Goal: Task Accomplishment & Management: Use online tool/utility

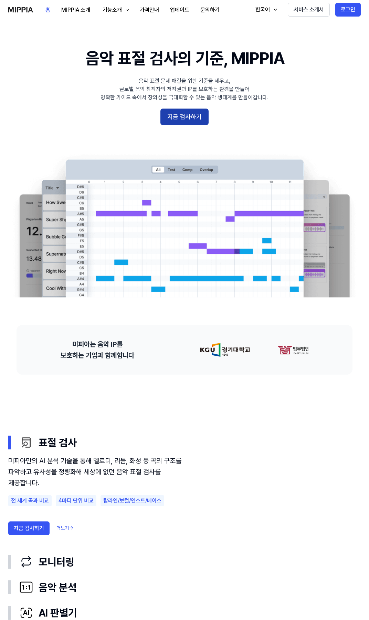
click at [192, 120] on button "지금 검사하기" at bounding box center [185, 117] width 48 height 17
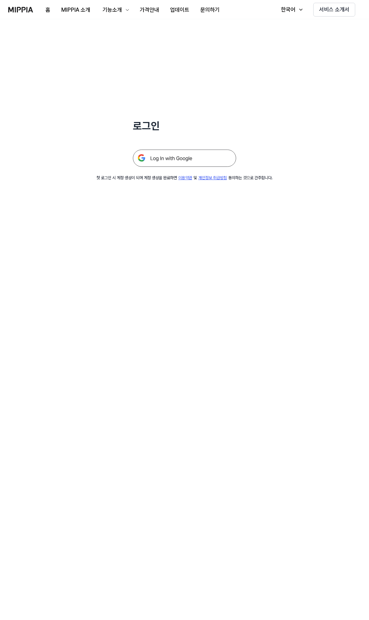
click at [187, 160] on img at bounding box center [184, 158] width 103 height 17
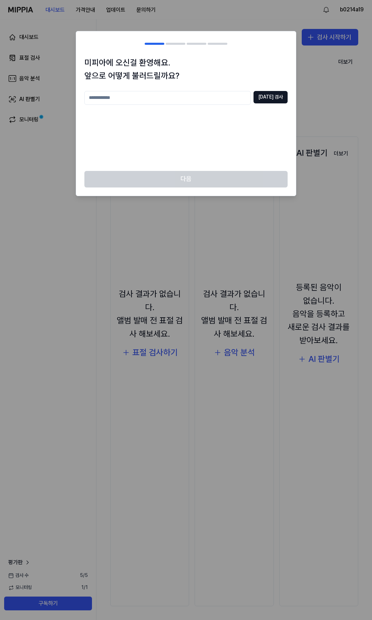
click at [214, 99] on input "text" at bounding box center [167, 98] width 166 height 14
type input "*"
type input "****"
click at [272, 101] on button "중복 검사" at bounding box center [271, 97] width 34 height 12
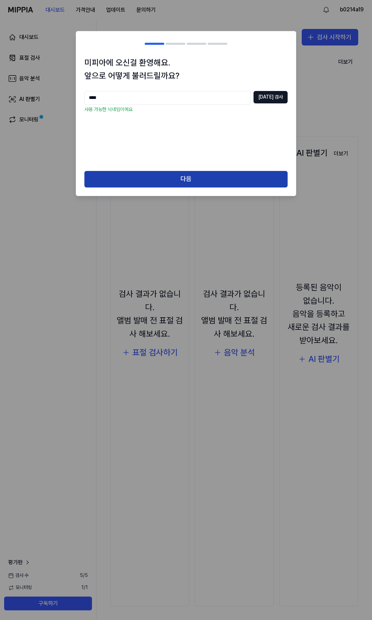
click at [202, 173] on button "다음" at bounding box center [185, 179] width 203 height 17
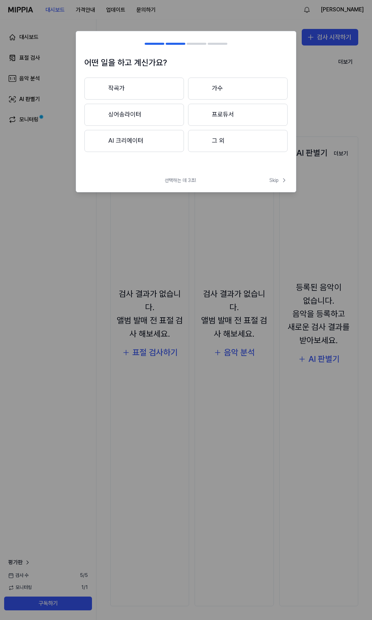
click at [201, 175] on div "어떤 일을 하고 계신가요? 작곡가 가수 싱어송라이터 프로듀서 AI 크리에이터 그 외 선택하는 데 3초! Skip Skip" at bounding box center [186, 111] width 221 height 161
click at [138, 83] on button "작곡가" at bounding box center [134, 89] width 100 height 22
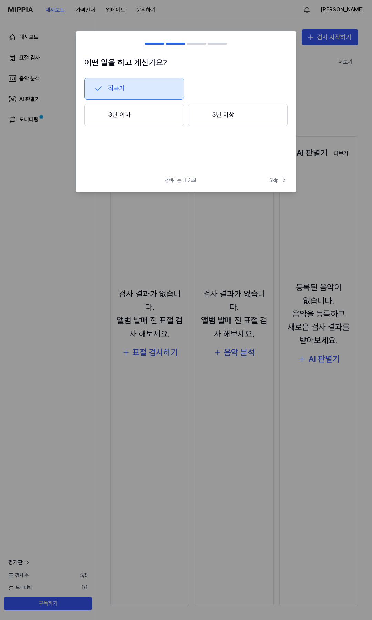
click at [202, 115] on div at bounding box center [202, 115] width 8 height 8
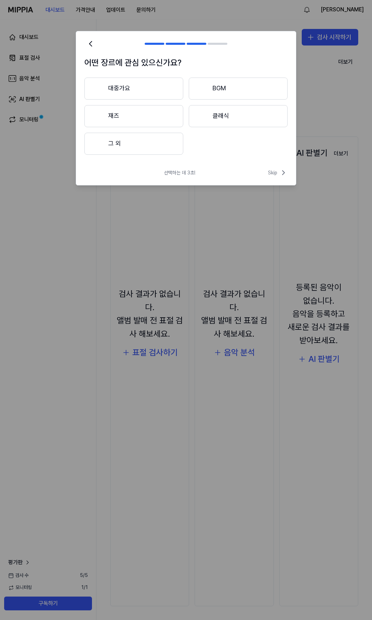
click at [162, 86] on button "대중가요" at bounding box center [133, 89] width 99 height 22
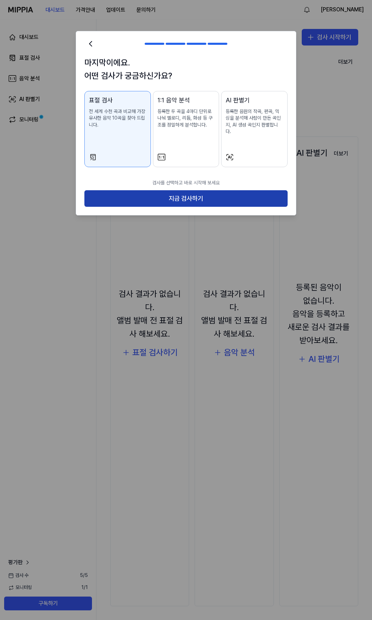
click at [175, 198] on button "지금 검사하기" at bounding box center [185, 198] width 203 height 17
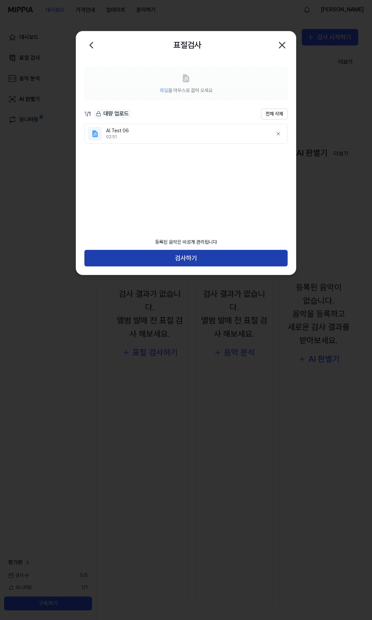
click at [202, 258] on button "검사하기" at bounding box center [185, 258] width 203 height 17
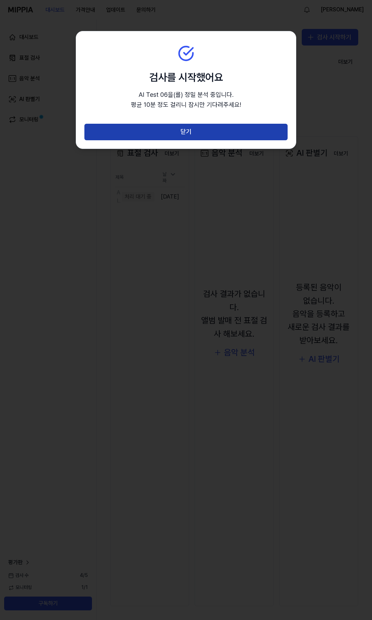
click at [206, 134] on button "닫기" at bounding box center [185, 132] width 203 height 17
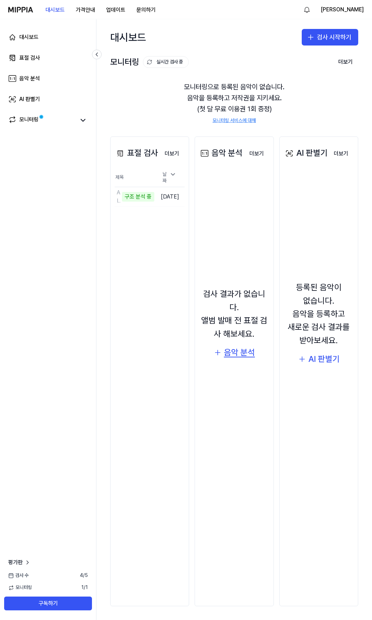
click at [245, 355] on div "음악 분석" at bounding box center [239, 352] width 31 height 13
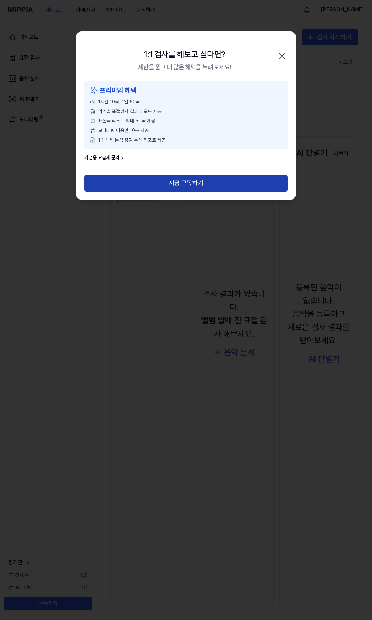
click at [214, 186] on button "지금 구독하기" at bounding box center [185, 183] width 203 height 17
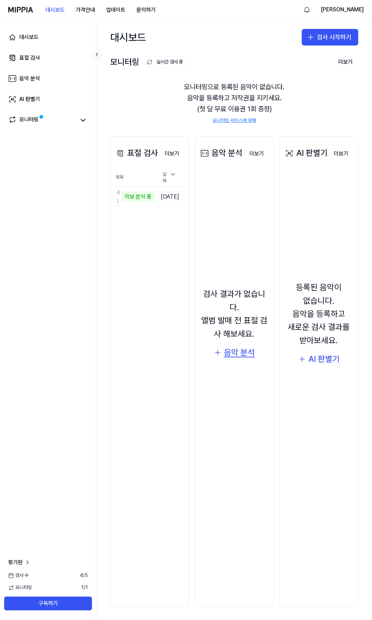
click at [247, 355] on div "음악 분석" at bounding box center [239, 352] width 31 height 13
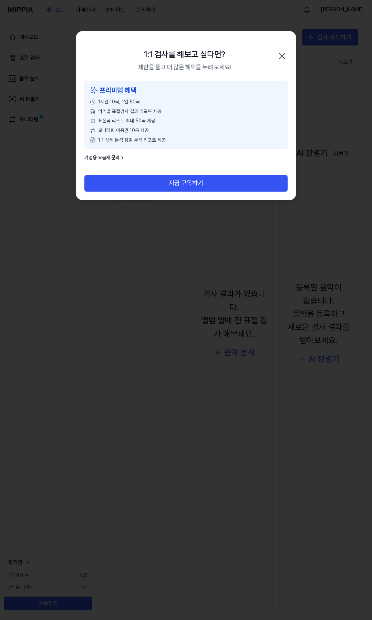
click at [282, 57] on icon "button" at bounding box center [282, 56] width 6 height 6
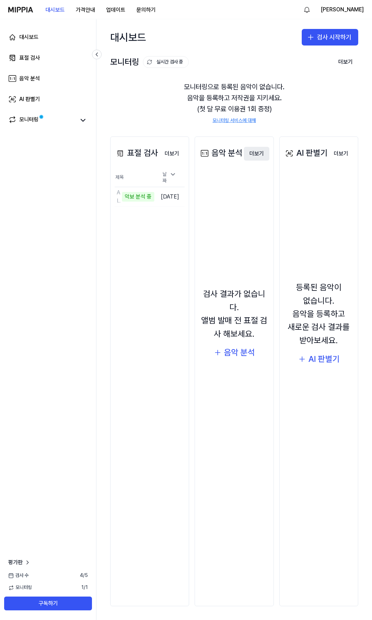
click at [259, 158] on button "더보기" at bounding box center [257, 154] width 26 height 14
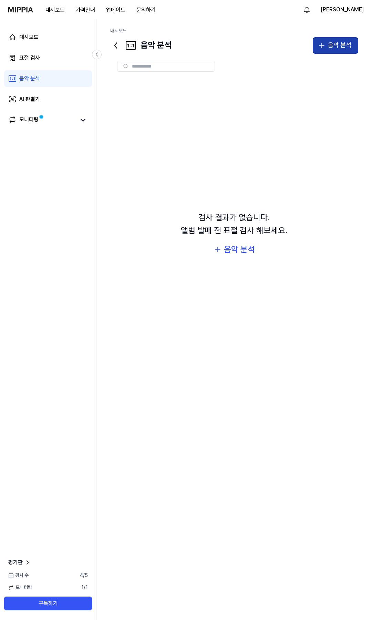
click at [323, 47] on icon "button" at bounding box center [322, 45] width 8 height 8
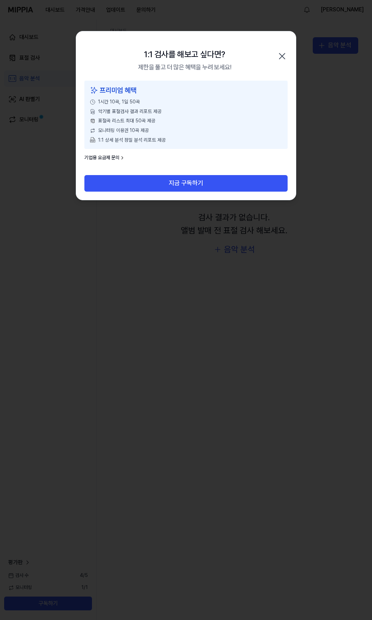
click at [282, 55] on icon "button" at bounding box center [282, 56] width 11 height 11
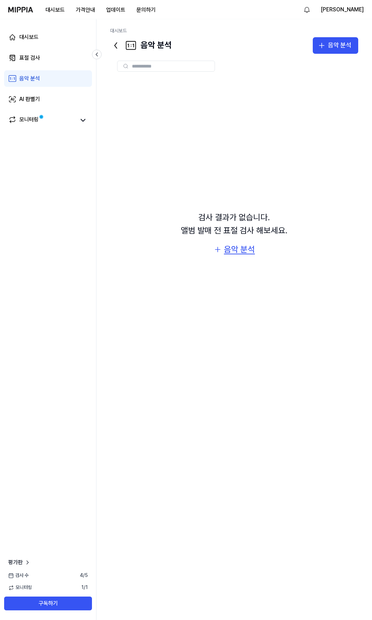
click at [241, 251] on div "음악 분석" at bounding box center [239, 249] width 31 height 13
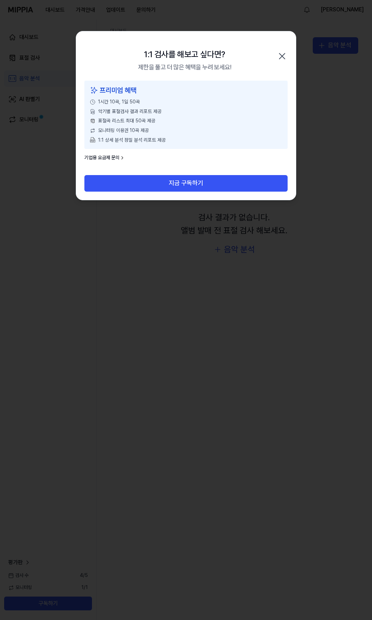
click at [280, 51] on icon "button" at bounding box center [282, 56] width 11 height 11
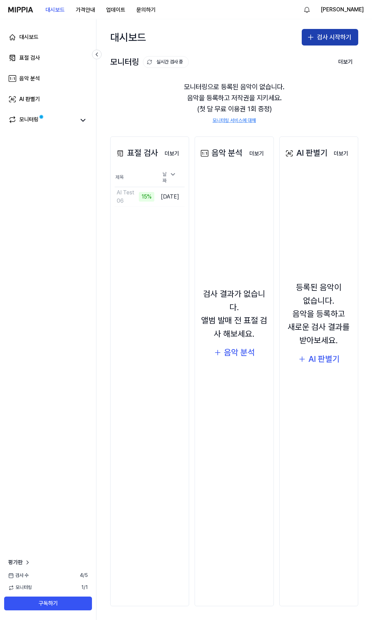
click at [308, 33] on icon "button" at bounding box center [311, 37] width 8 height 8
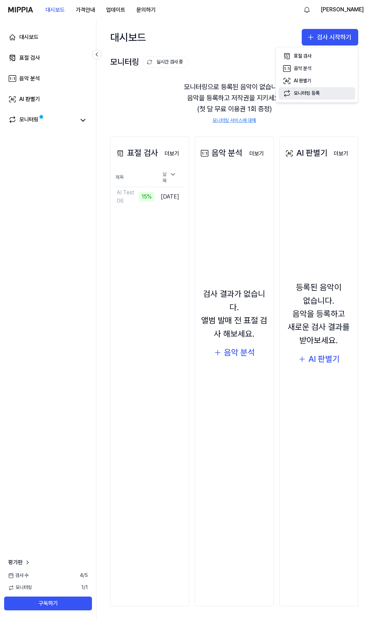
click at [323, 93] on button "모니터링 등록" at bounding box center [317, 93] width 77 height 12
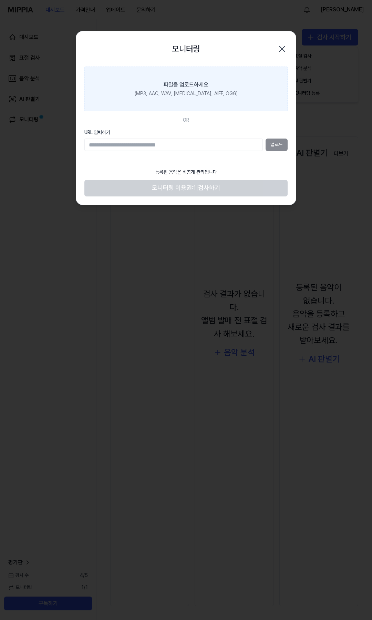
click at [193, 92] on div "(MP3, AAC, WAV, [MEDICAL_DATA], AIFF, OGG)" at bounding box center [186, 93] width 103 height 7
click at [0, 0] on input "파일을 업로드하세요 (MP3, AAC, WAV, [MEDICAL_DATA], AIFF, OGG)" at bounding box center [0, 0] width 0 height 0
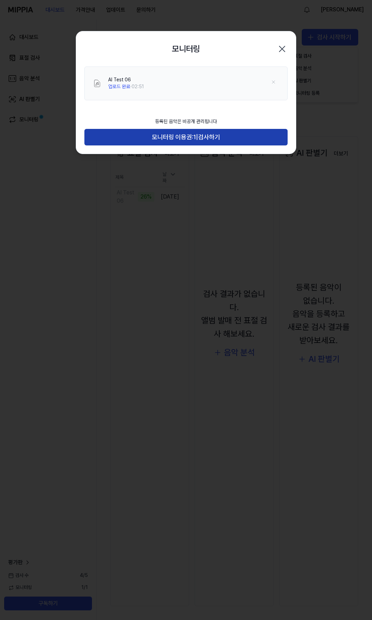
click at [196, 137] on span "|" at bounding box center [197, 137] width 2 height 10
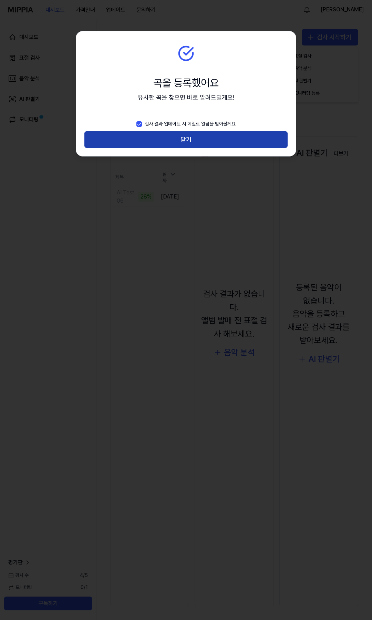
click at [185, 141] on button "닫기" at bounding box center [185, 139] width 203 height 17
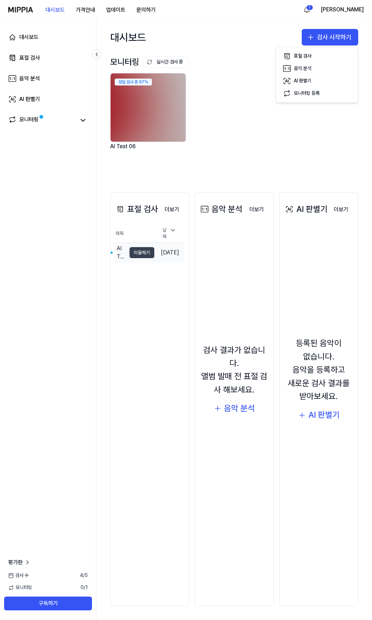
click at [134, 252] on button "이동하기" at bounding box center [142, 252] width 25 height 11
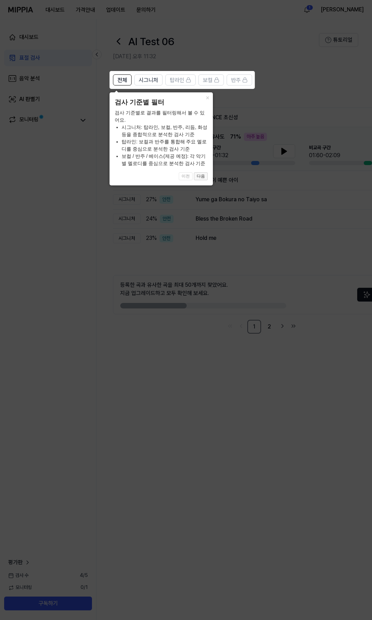
click at [203, 180] on button "다음" at bounding box center [201, 176] width 14 height 8
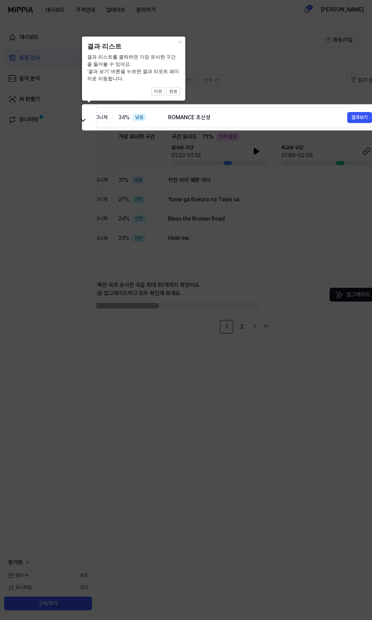
click at [205, 254] on icon at bounding box center [193, 310] width 387 height 620
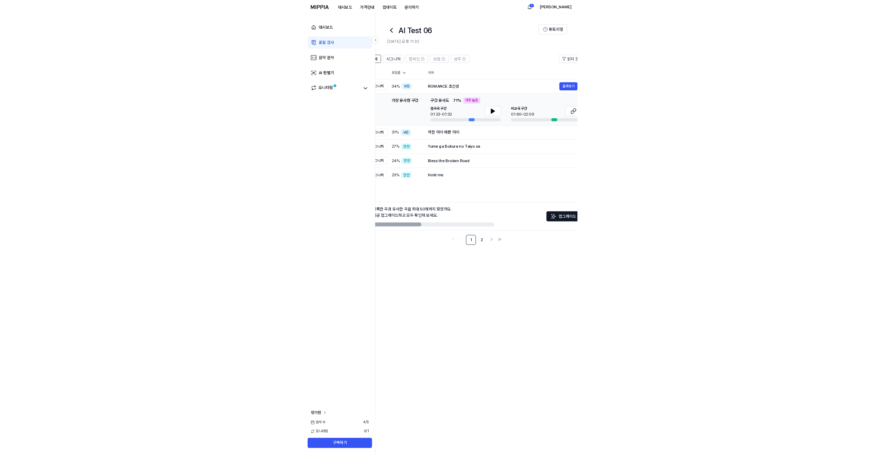
scroll to position [0, 0]
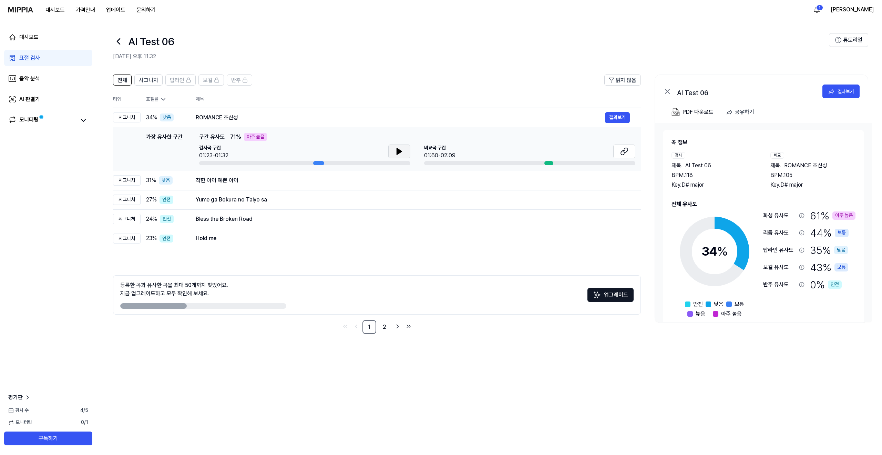
click at [372, 150] on icon at bounding box center [399, 151] width 5 height 6
click at [372, 151] on icon at bounding box center [624, 151] width 8 height 8
click at [372, 152] on button at bounding box center [399, 151] width 22 height 14
click at [372, 149] on button at bounding box center [399, 151] width 22 height 14
click at [372, 153] on button at bounding box center [399, 151] width 22 height 14
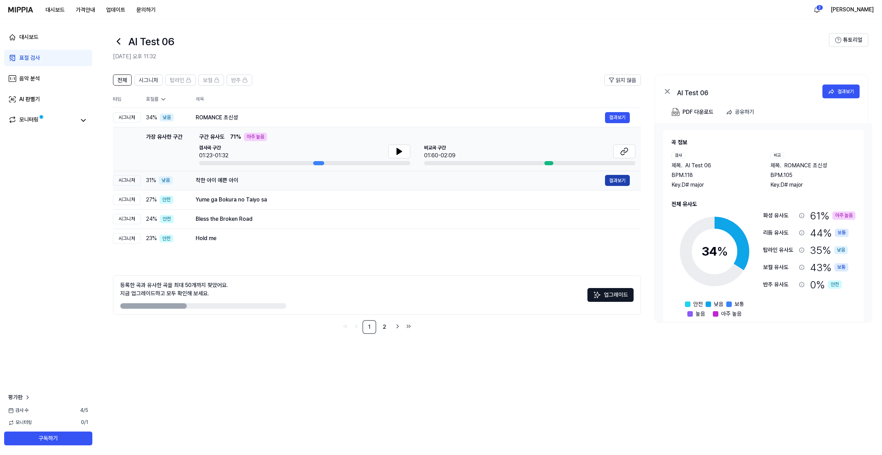
click at [372, 177] on button "결과보기" at bounding box center [617, 180] width 25 height 11
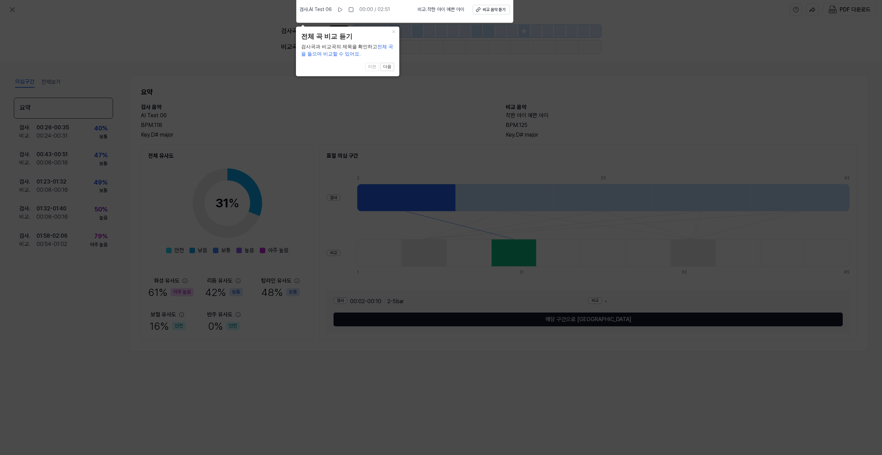
click at [372, 81] on icon at bounding box center [441, 226] width 882 height 458
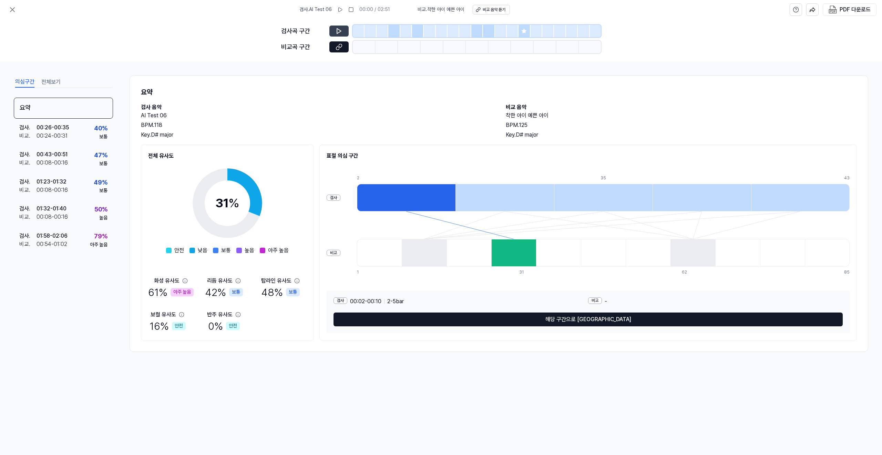
click at [339, 31] on icon at bounding box center [339, 31] width 7 height 7
click at [338, 33] on icon at bounding box center [339, 31] width 4 height 5
click at [372, 198] on div at bounding box center [406, 198] width 99 height 28
click at [372, 202] on div at bounding box center [505, 198] width 99 height 28
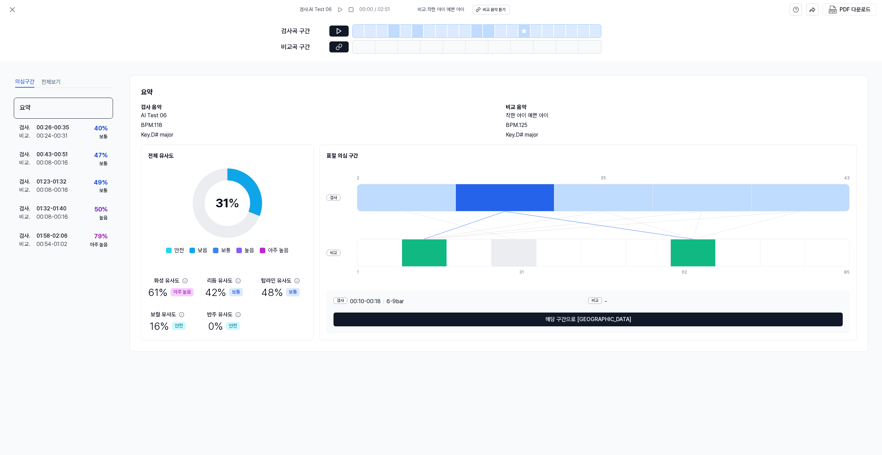
click at [372, 195] on div at bounding box center [603, 198] width 99 height 28
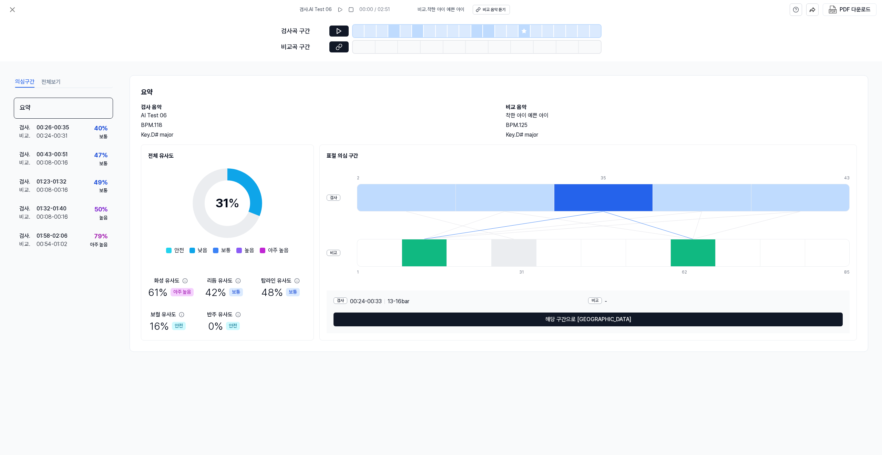
click at [372, 195] on div at bounding box center [702, 198] width 99 height 28
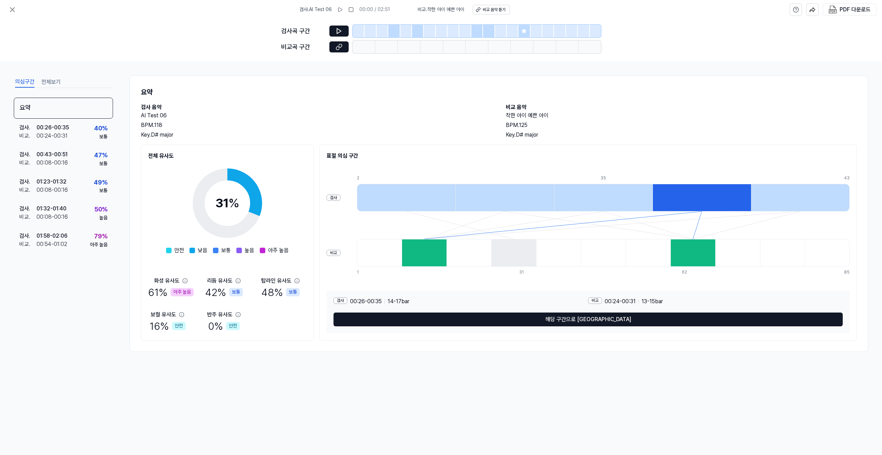
click at [372, 247] on div at bounding box center [424, 253] width 45 height 28
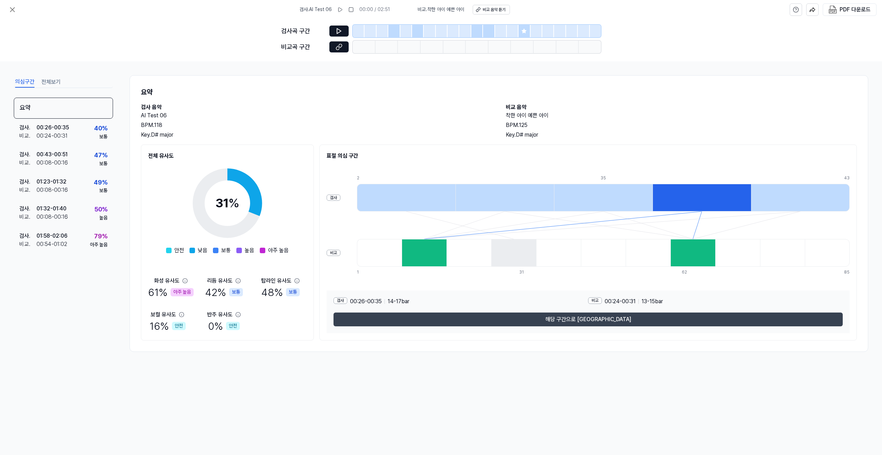
click at [372, 321] on button "해당 구간으로 [GEOGRAPHIC_DATA]" at bounding box center [588, 319] width 509 height 14
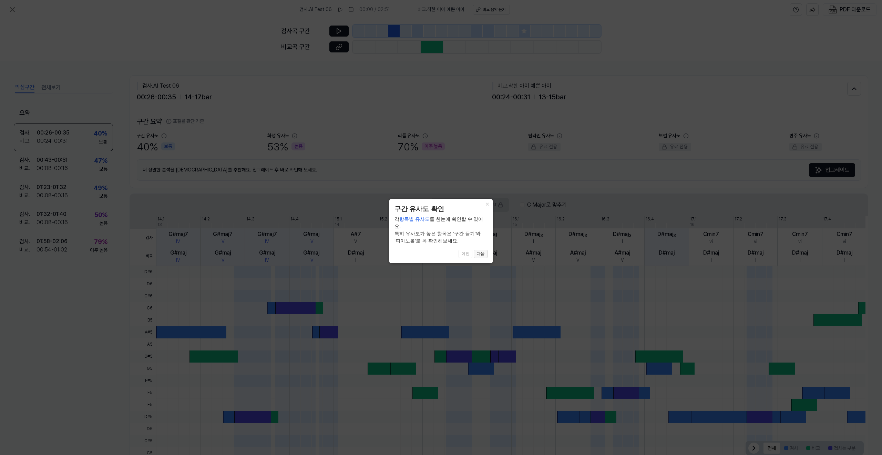
click at [372, 250] on button "다음" at bounding box center [481, 254] width 14 height 8
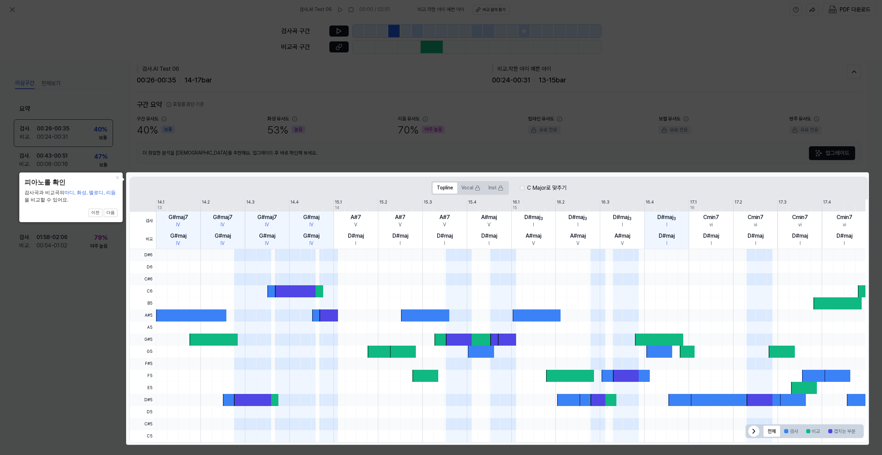
click at [372, 276] on div at bounding box center [511, 279] width 710 height 12
click at [112, 215] on button "다음" at bounding box center [111, 212] width 14 height 8
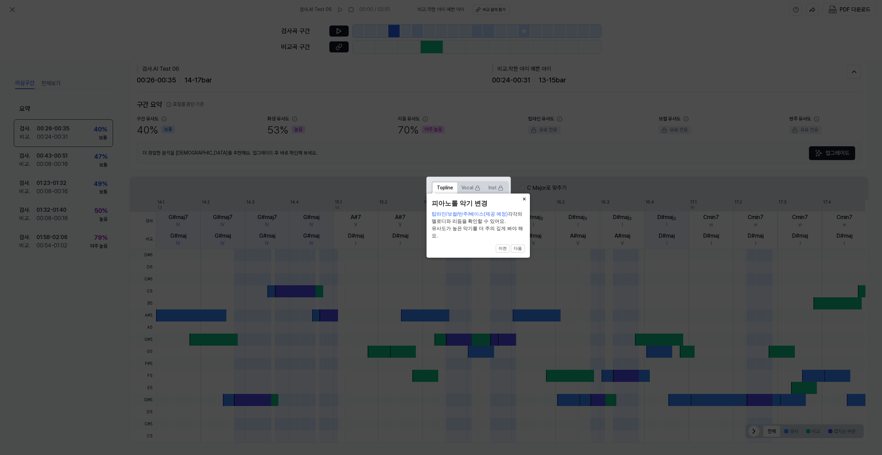
click at [372, 203] on button "×" at bounding box center [524, 198] width 11 height 10
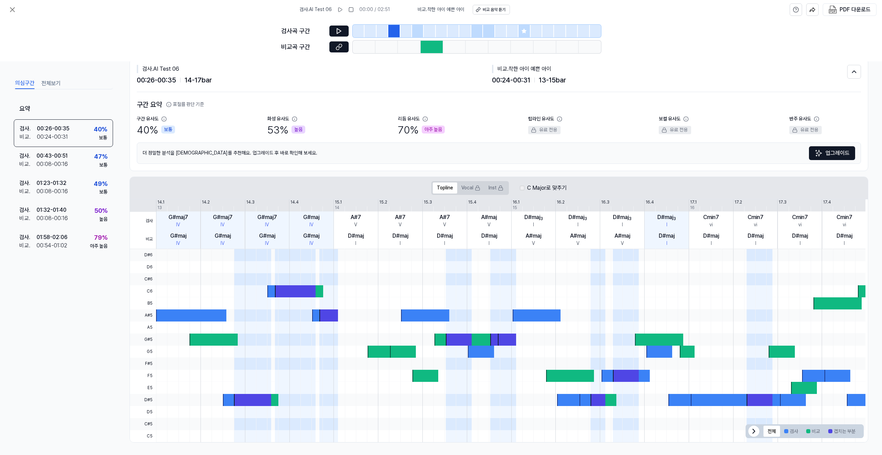
click at [285, 288] on div at bounding box center [295, 291] width 41 height 12
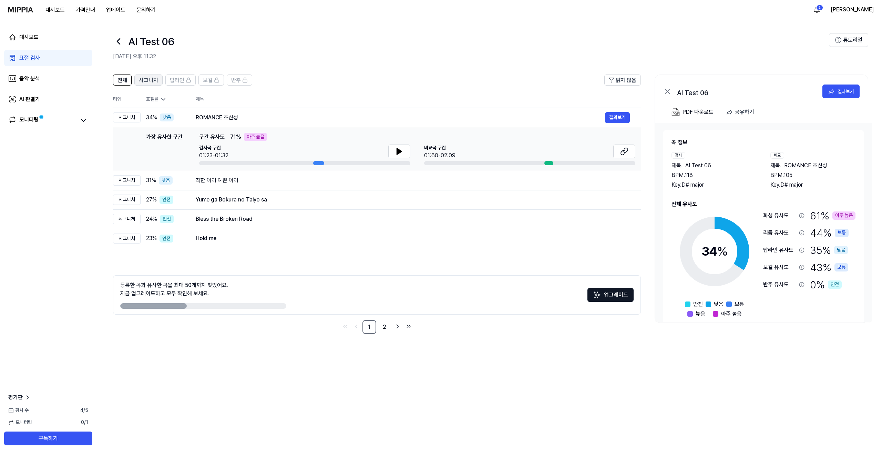
click at [152, 78] on span "시그니처" at bounding box center [148, 80] width 19 height 8
click at [372, 148] on button at bounding box center [624, 151] width 22 height 14
click at [372, 156] on button at bounding box center [399, 151] width 22 height 14
click at [269, 182] on div "착한 아이 예쁜 아이" at bounding box center [400, 180] width 409 height 8
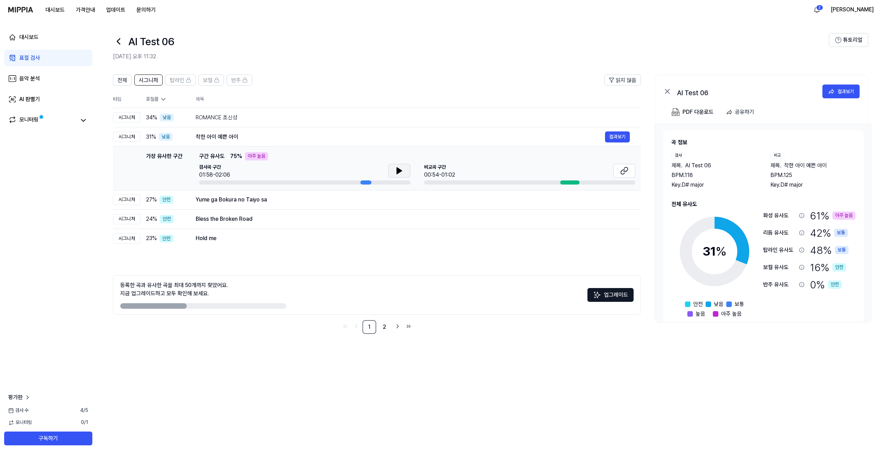
click at [372, 171] on icon at bounding box center [399, 170] width 5 height 6
click at [372, 169] on icon at bounding box center [624, 170] width 8 height 8
click at [276, 199] on div "Yume ga Bokura no Taiyo sa" at bounding box center [400, 199] width 409 height 8
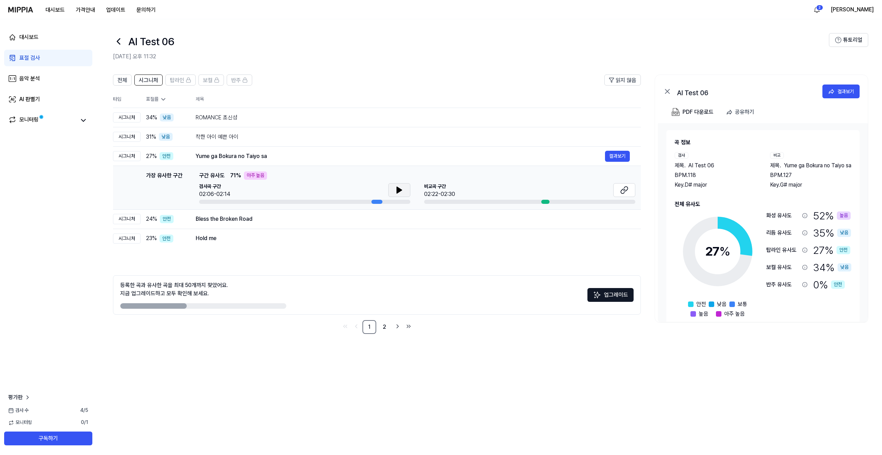
click at [372, 188] on button at bounding box center [399, 190] width 22 height 14
click at [372, 218] on div "Bless the Broken Road" at bounding box center [400, 219] width 409 height 8
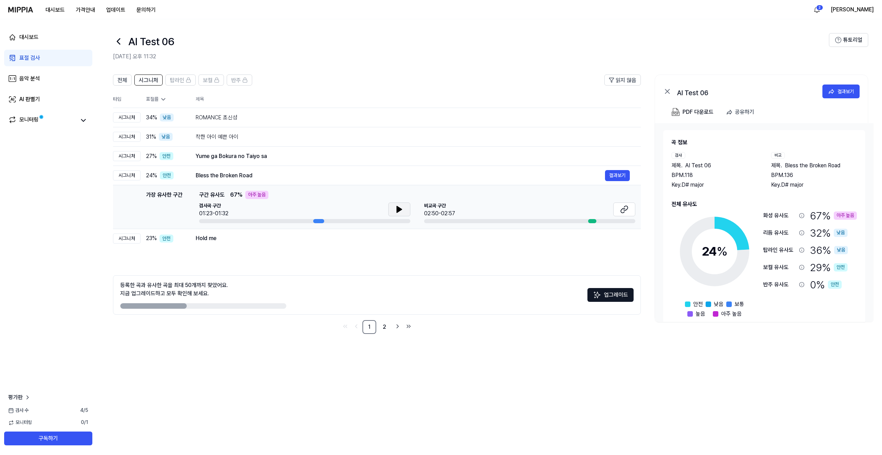
click at [372, 208] on icon at bounding box center [399, 209] width 5 height 6
click at [372, 208] on button at bounding box center [624, 209] width 22 height 14
click at [372, 211] on icon at bounding box center [397, 209] width 1 height 6
click at [296, 240] on div "Hold me" at bounding box center [400, 238] width 409 height 8
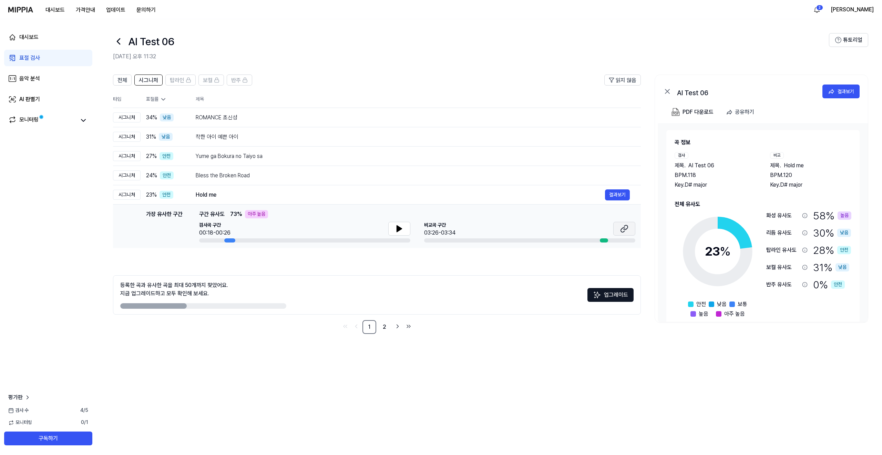
click at [372, 230] on icon at bounding box center [624, 228] width 8 height 8
click at [45, 41] on link "대시보드" at bounding box center [48, 37] width 88 height 17
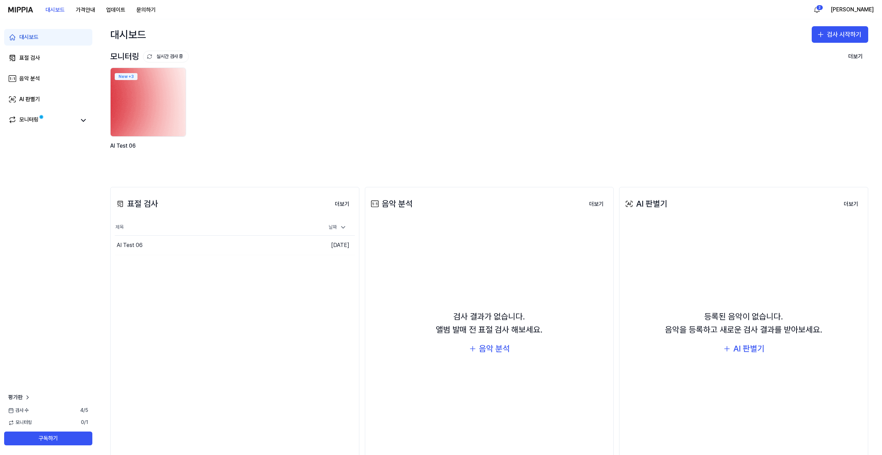
click at [166, 103] on img at bounding box center [148, 101] width 83 height 75
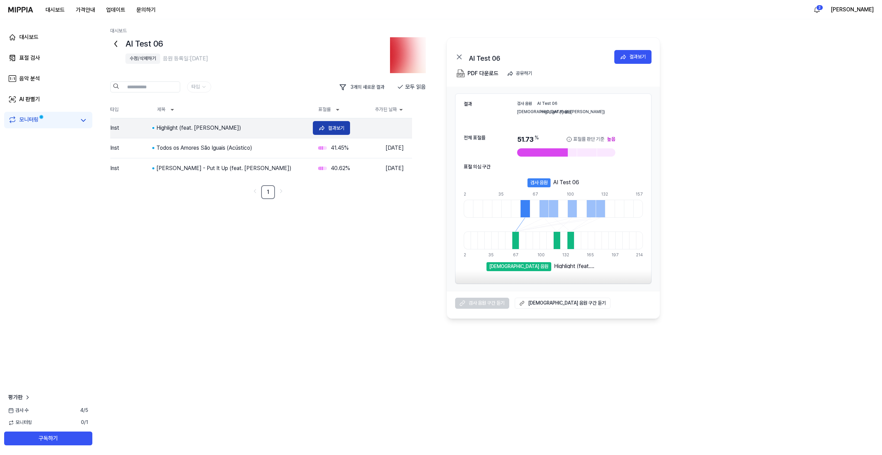
click at [325, 126] on icon at bounding box center [321, 127] width 7 height 7
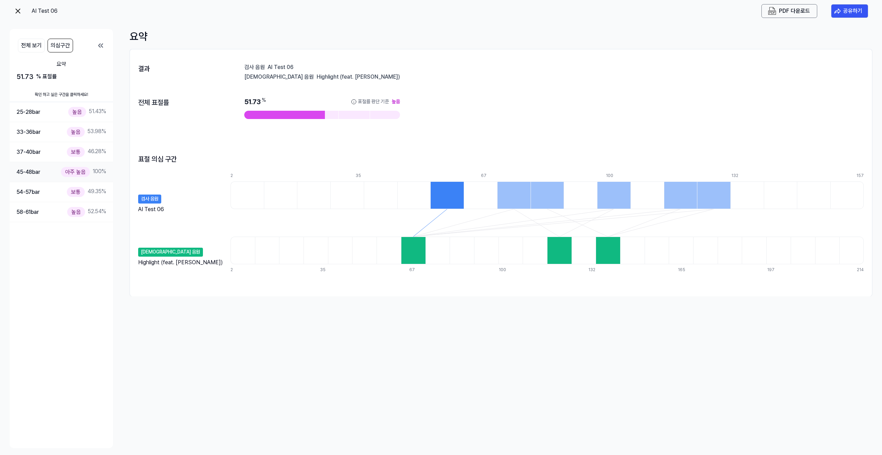
click at [35, 173] on div "45-48 bar" at bounding box center [29, 171] width 24 height 9
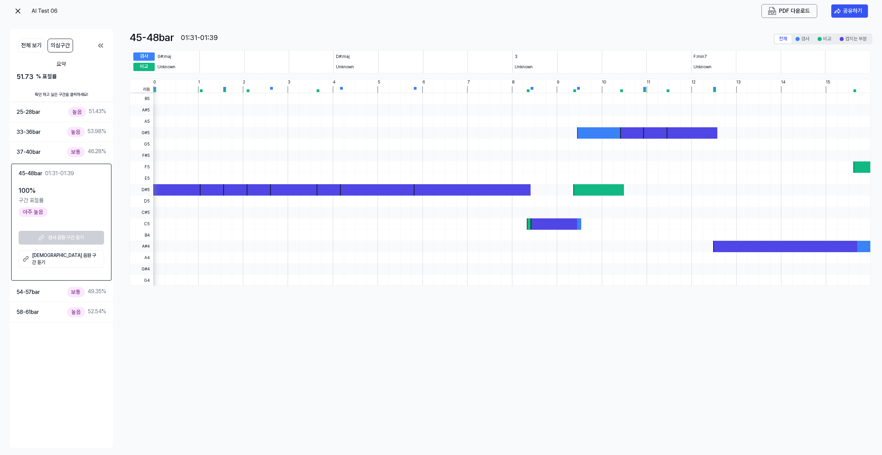
click at [67, 258] on link "[DEMOGRAPHIC_DATA] 음원 구간 듣기" at bounding box center [61, 259] width 85 height 18
